Goal: Transaction & Acquisition: Purchase product/service

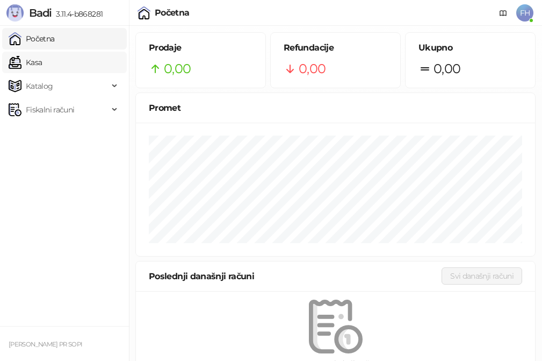
click at [42, 60] on link "Kasa" at bounding box center [25, 63] width 33 height 22
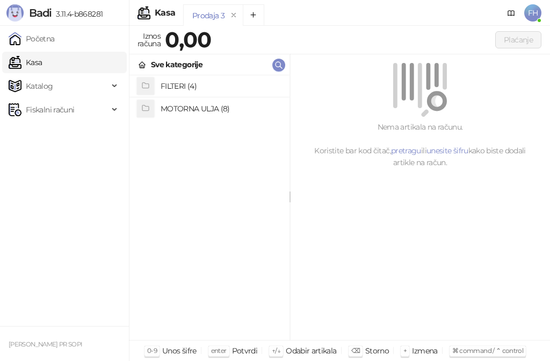
click at [175, 108] on h4 "MOTORNA ULJA (8)" at bounding box center [221, 108] width 120 height 17
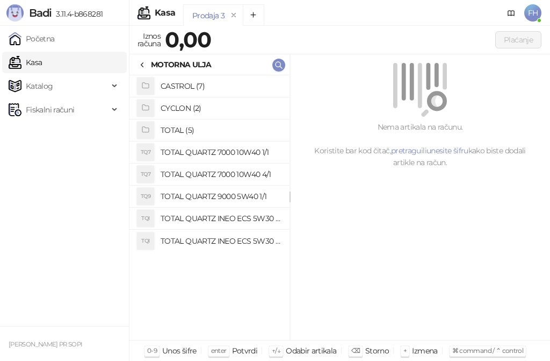
click at [200, 239] on h4 "TOTAL QUARTZ INEO ECS 5W30 4/1" at bounding box center [221, 240] width 120 height 17
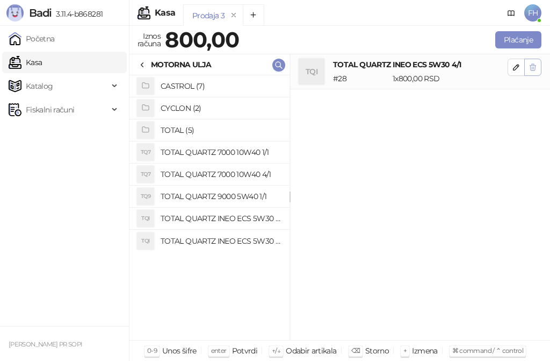
click at [533, 70] on icon "button" at bounding box center [534, 67] width 6 height 6
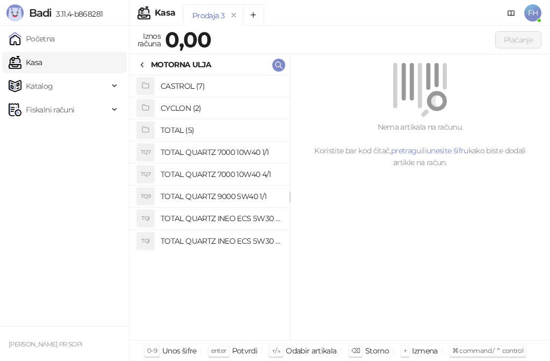
click at [226, 214] on h4 "TOTAL QUARTZ INEO ECS 5W30 1/1" at bounding box center [221, 218] width 120 height 17
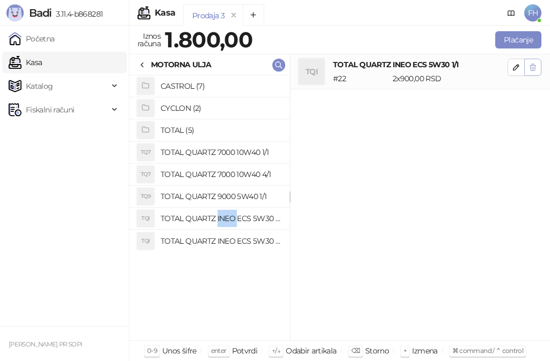
click at [535, 66] on icon "button" at bounding box center [534, 67] width 6 height 6
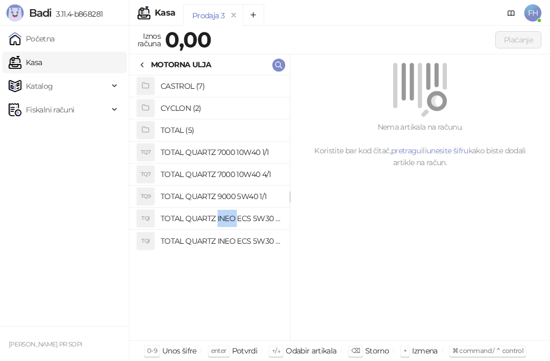
click at [42, 62] on link "Kasa" at bounding box center [25, 63] width 33 height 22
click at [144, 64] on icon at bounding box center [142, 65] width 9 height 9
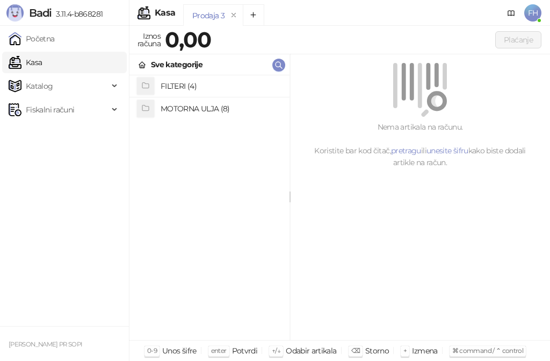
click at [175, 87] on h4 "FILTERI (4)" at bounding box center [221, 85] width 120 height 17
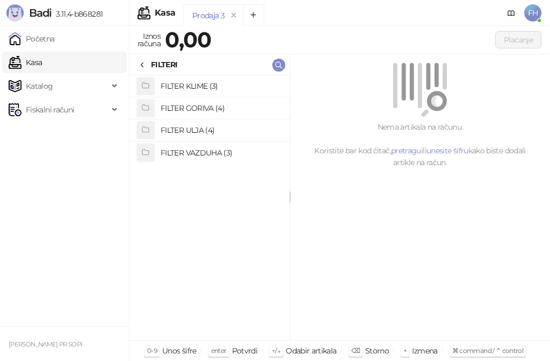
click at [167, 130] on h4 "FILTER ULJA (4)" at bounding box center [221, 129] width 120 height 17
click at [142, 60] on div at bounding box center [142, 65] width 9 height 12
click at [195, 148] on h4 "FILTER VAZDUHA (3)" at bounding box center [221, 152] width 120 height 17
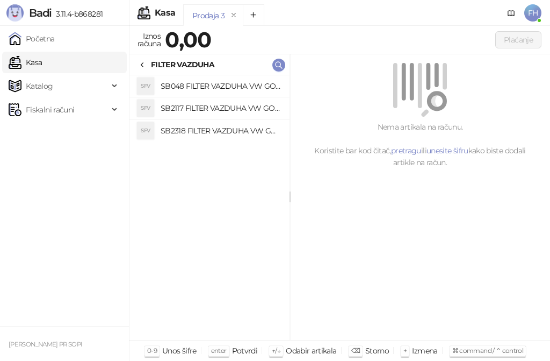
click at [195, 82] on h4 "SB048 FILTER VAZDUHA VW GOLF IV" at bounding box center [221, 85] width 120 height 17
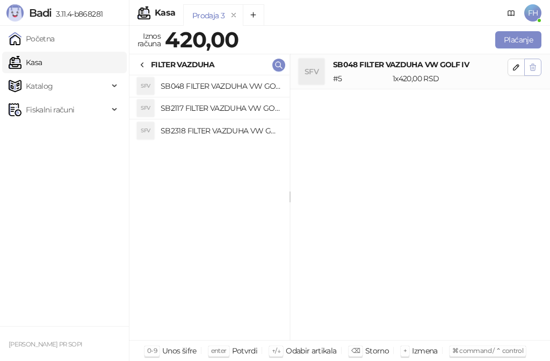
click at [531, 66] on icon "button" at bounding box center [534, 67] width 6 height 6
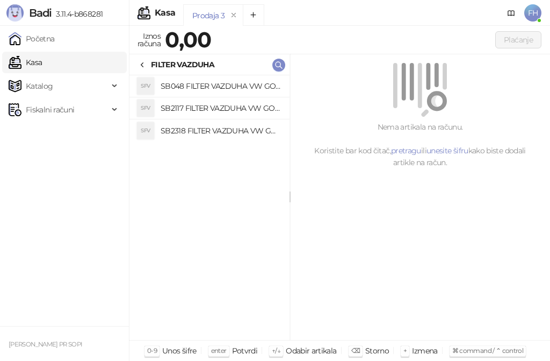
click at [182, 87] on h4 "SB048 FILTER VAZDUHA VW GOLF IV" at bounding box center [221, 85] width 120 height 17
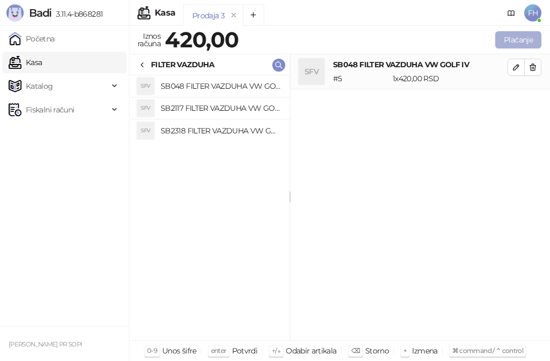
click at [510, 40] on button "Plaćanje" at bounding box center [519, 39] width 46 height 17
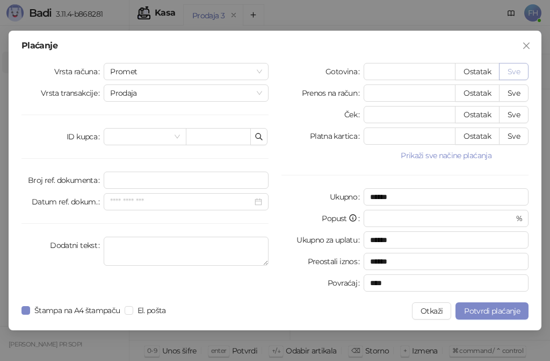
click at [521, 72] on button "Sve" at bounding box center [514, 71] width 30 height 17
type input "***"
type input "****"
click at [521, 72] on button "Sve" at bounding box center [514, 71] width 30 height 17
click at [476, 307] on span "Potvrdi plaćanje" at bounding box center [492, 311] width 56 height 10
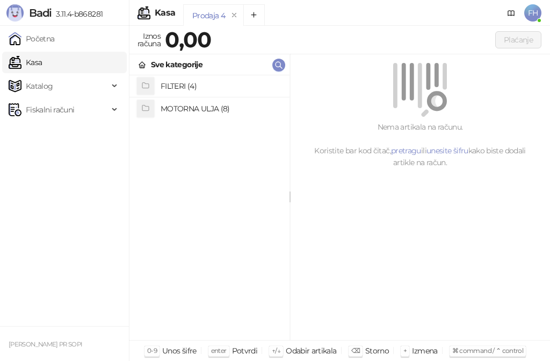
click at [42, 63] on link "Kasa" at bounding box center [25, 63] width 33 height 22
